Goal: Information Seeking & Learning: Learn about a topic

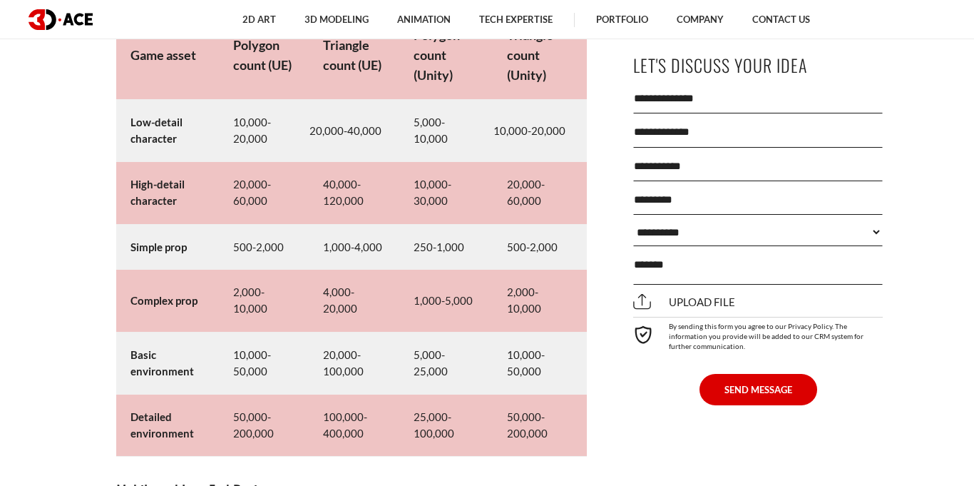
scroll to position [6848, 0]
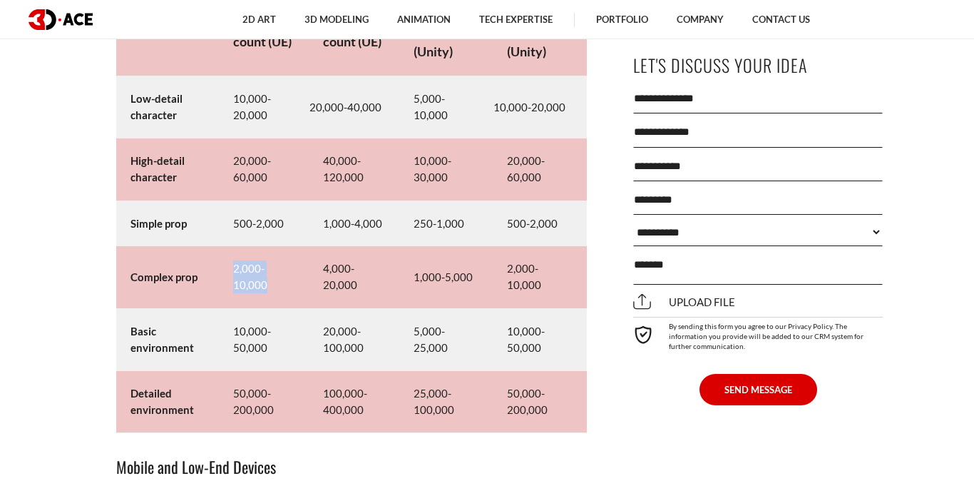
drag, startPoint x: 227, startPoint y: 263, endPoint x: 286, endPoint y: 272, distance: 59.8
click at [274, 286] on td "2,000-10,000" at bounding box center [264, 277] width 90 height 62
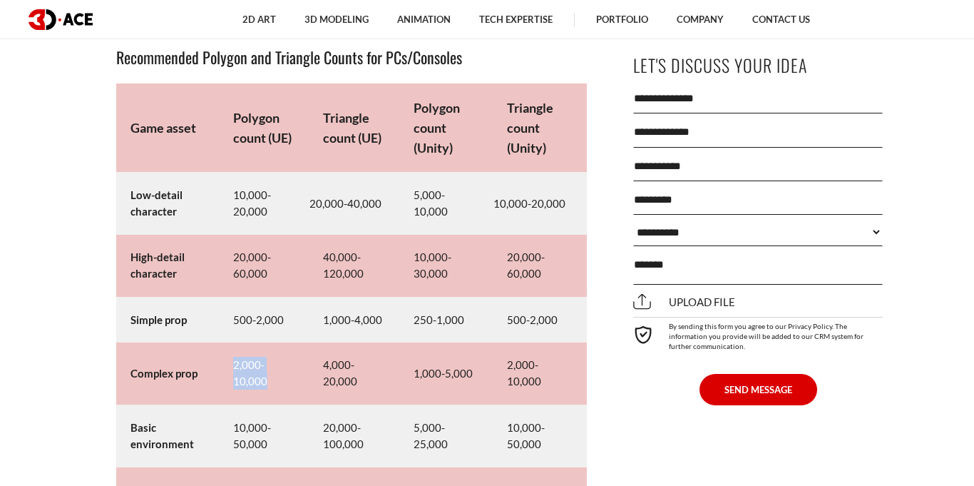
scroll to position [6746, 0]
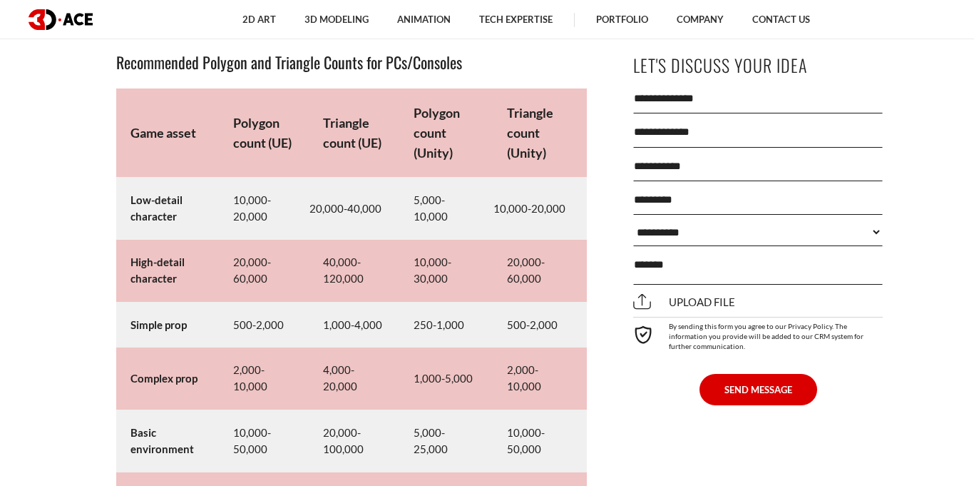
drag, startPoint x: 280, startPoint y: 141, endPoint x: 324, endPoint y: 126, distance: 46.3
click at [282, 141] on strong "Polygon count (UE)" at bounding box center [262, 133] width 58 height 36
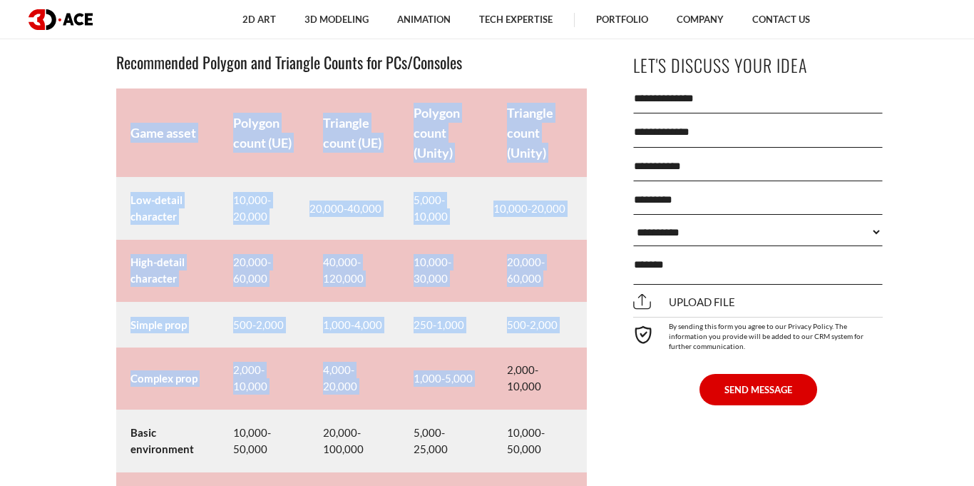
drag, startPoint x: 514, startPoint y: 377, endPoint x: 604, endPoint y: 389, distance: 91.4
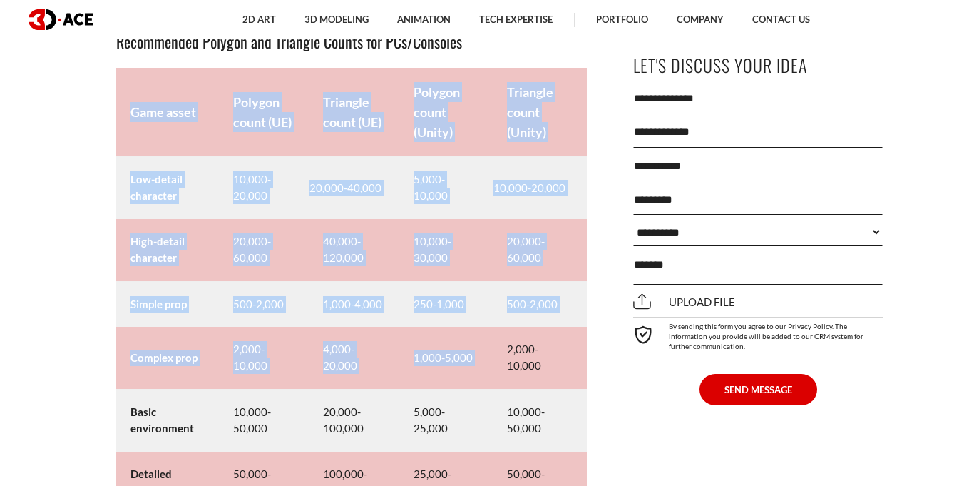
scroll to position [6896, 0]
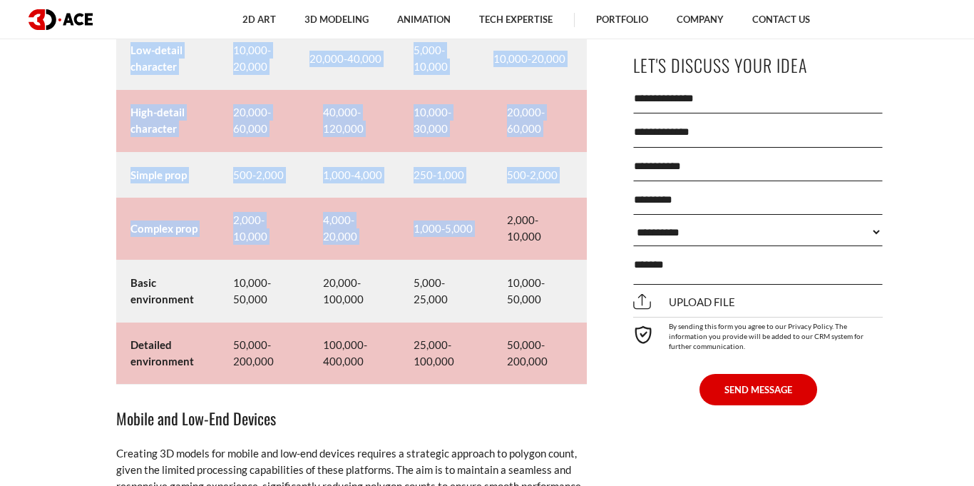
click at [529, 238] on td "2,000-10,000" at bounding box center [540, 229] width 94 height 62
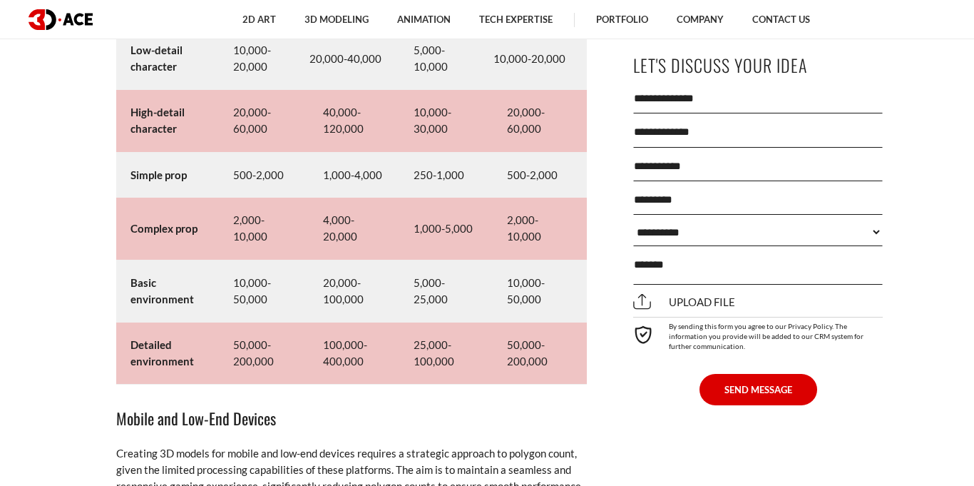
click at [342, 228] on td "4,000-20,000" at bounding box center [354, 229] width 90 height 62
drag, startPoint x: 305, startPoint y: 223, endPoint x: 363, endPoint y: 257, distance: 66.8
click at [363, 257] on tr "Complex prop 2,000-10,000 4,000-20,000 1,000-5,000 2,000-10,000" at bounding box center [351, 229] width 471 height 62
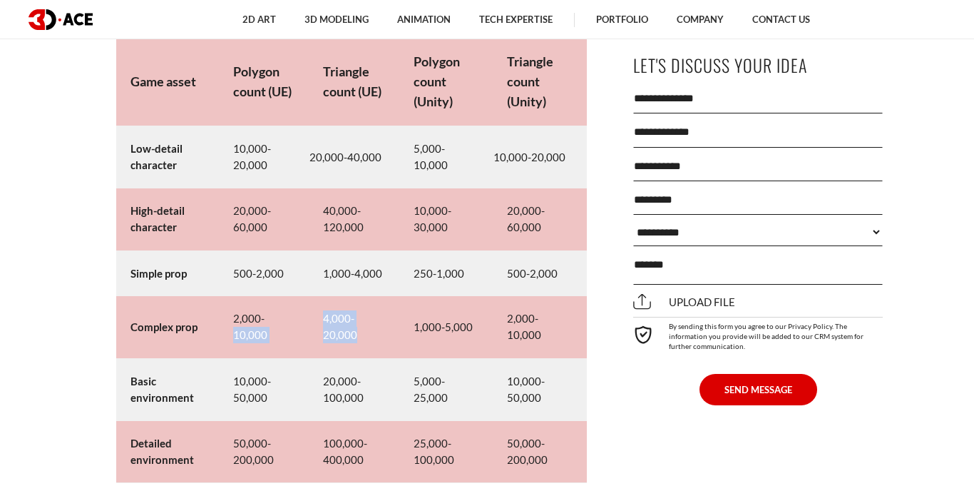
scroll to position [6800, 0]
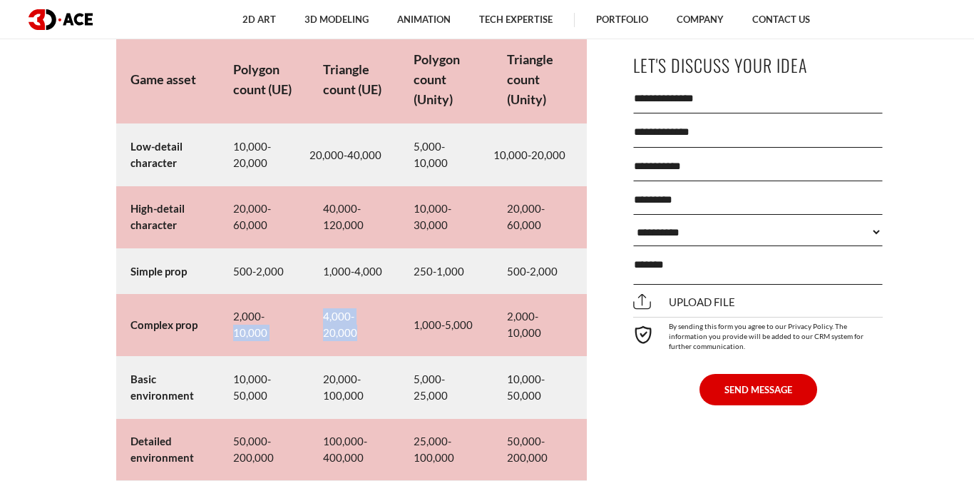
click at [382, 300] on td "4,000-20,000" at bounding box center [354, 325] width 90 height 62
drag, startPoint x: 345, startPoint y: 329, endPoint x: 584, endPoint y: 334, distance: 239.0
click at [584, 334] on tr "Complex prop 2,000-10,000 4,000-20,000 1,000-5,000 2,000-10,000" at bounding box center [351, 325] width 471 height 62
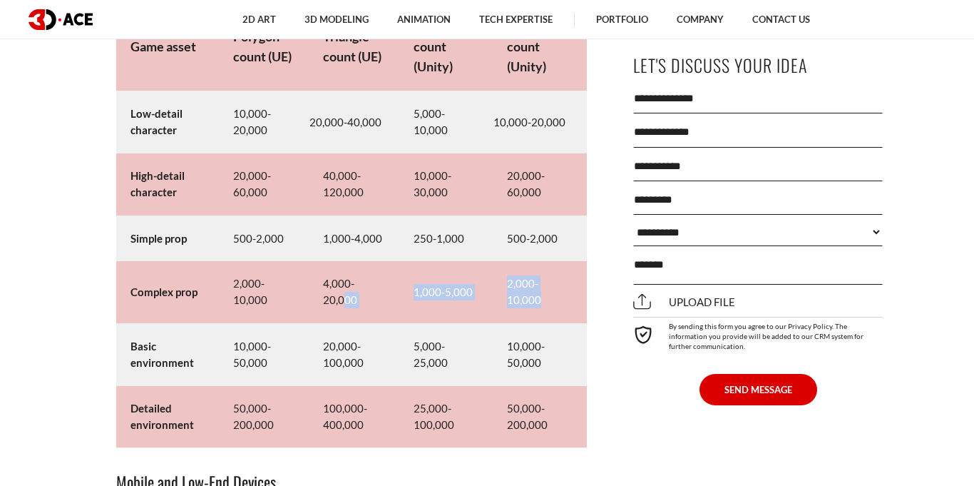
scroll to position [6625, 0]
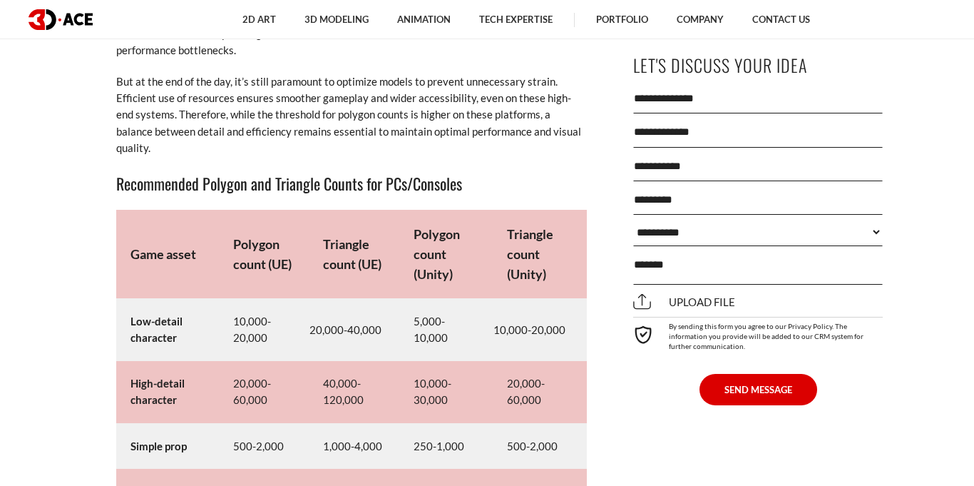
click at [531, 260] on strong "Triangle count (Unity)" at bounding box center [530, 254] width 46 height 56
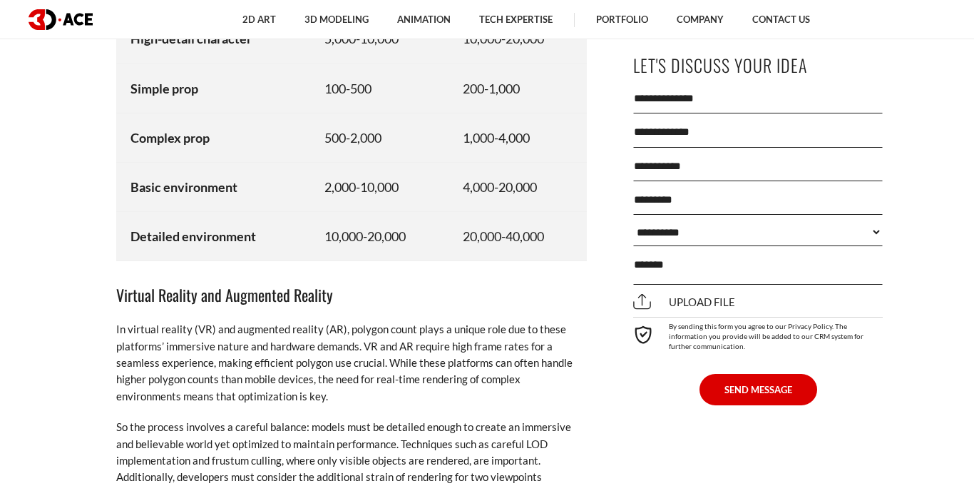
scroll to position [7761, 0]
